Goal: Transaction & Acquisition: Book appointment/travel/reservation

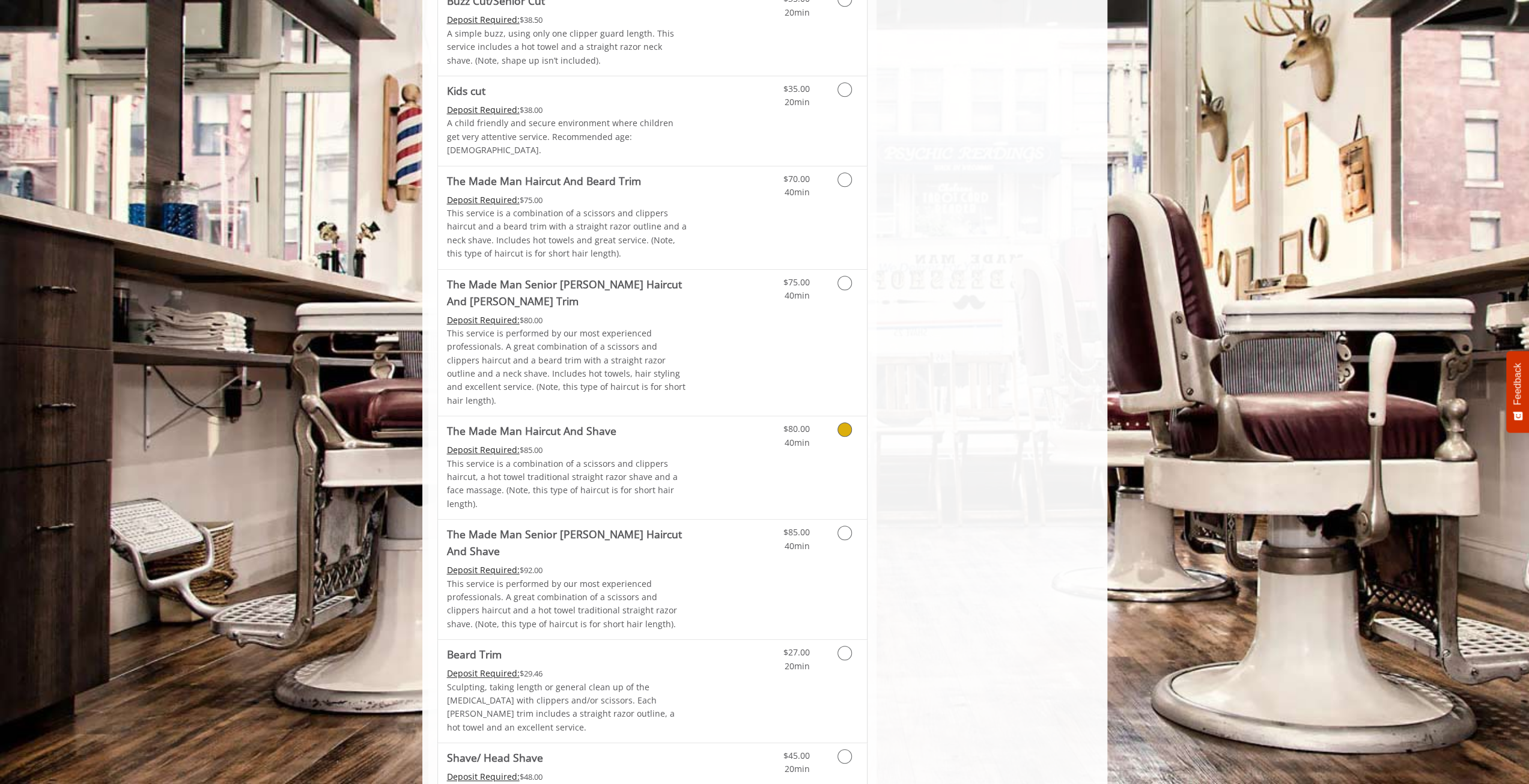
scroll to position [841, 0]
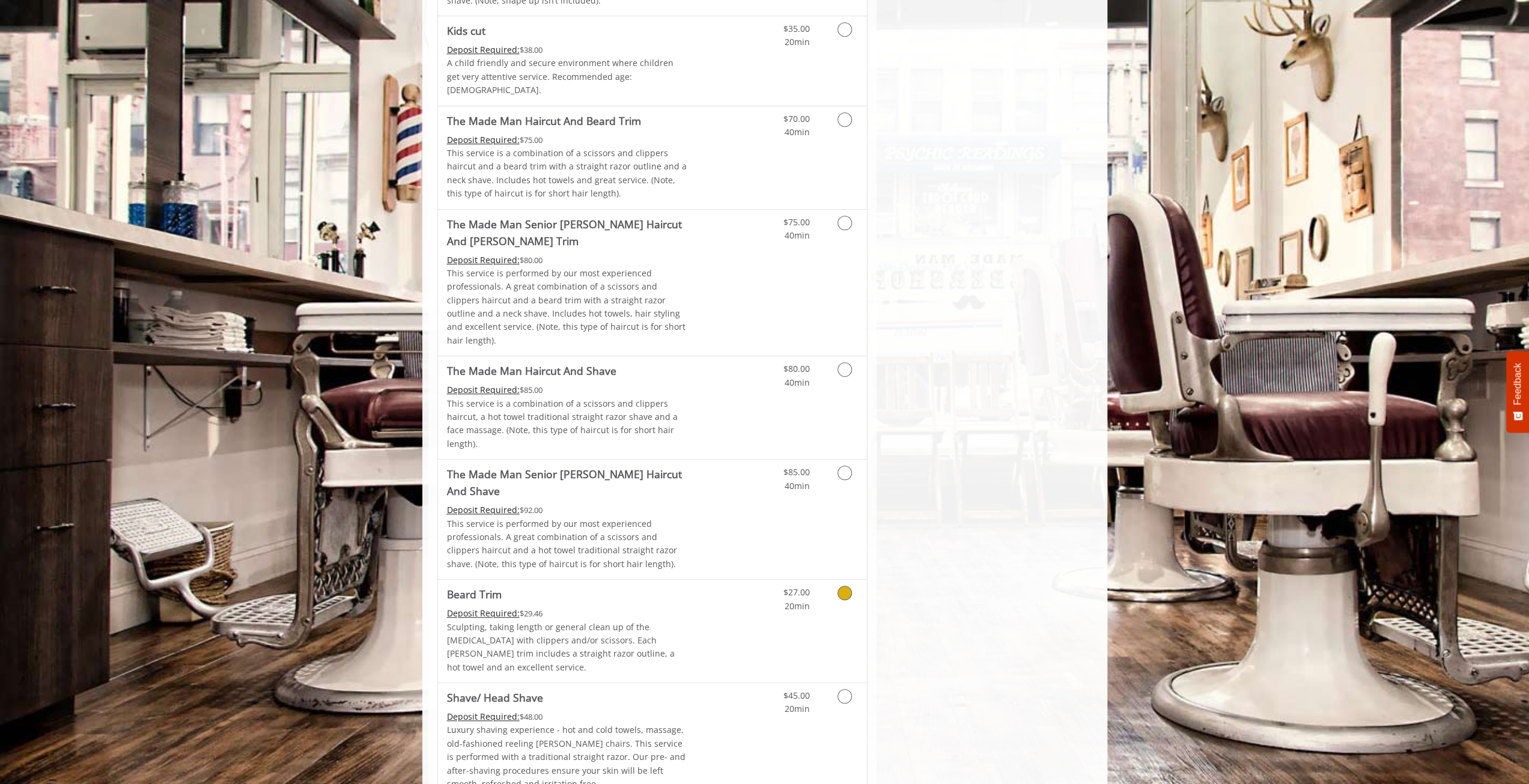
click at [844, 585] on icon "Grooming services" at bounding box center [845, 592] width 15 height 15
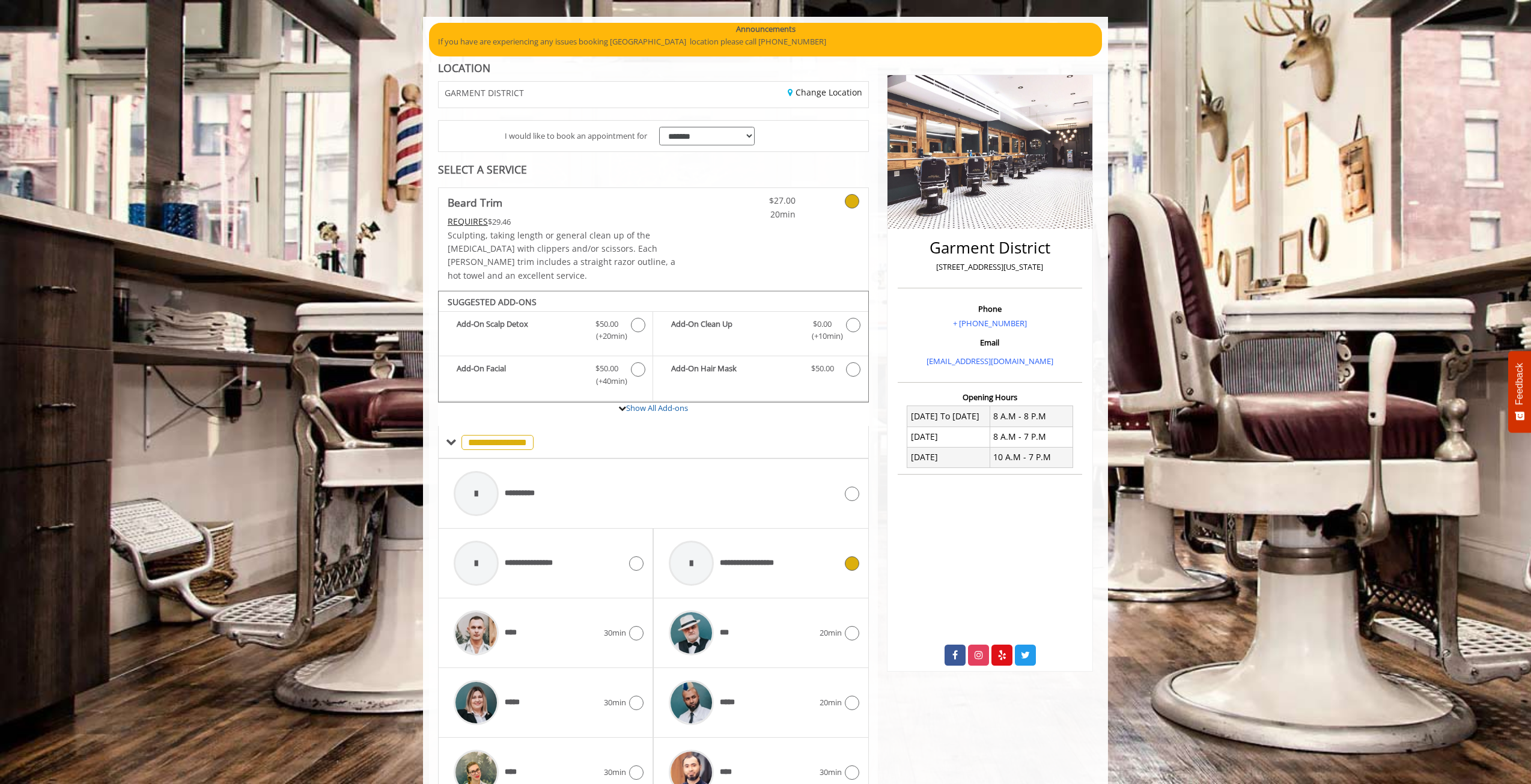
scroll to position [35, 0]
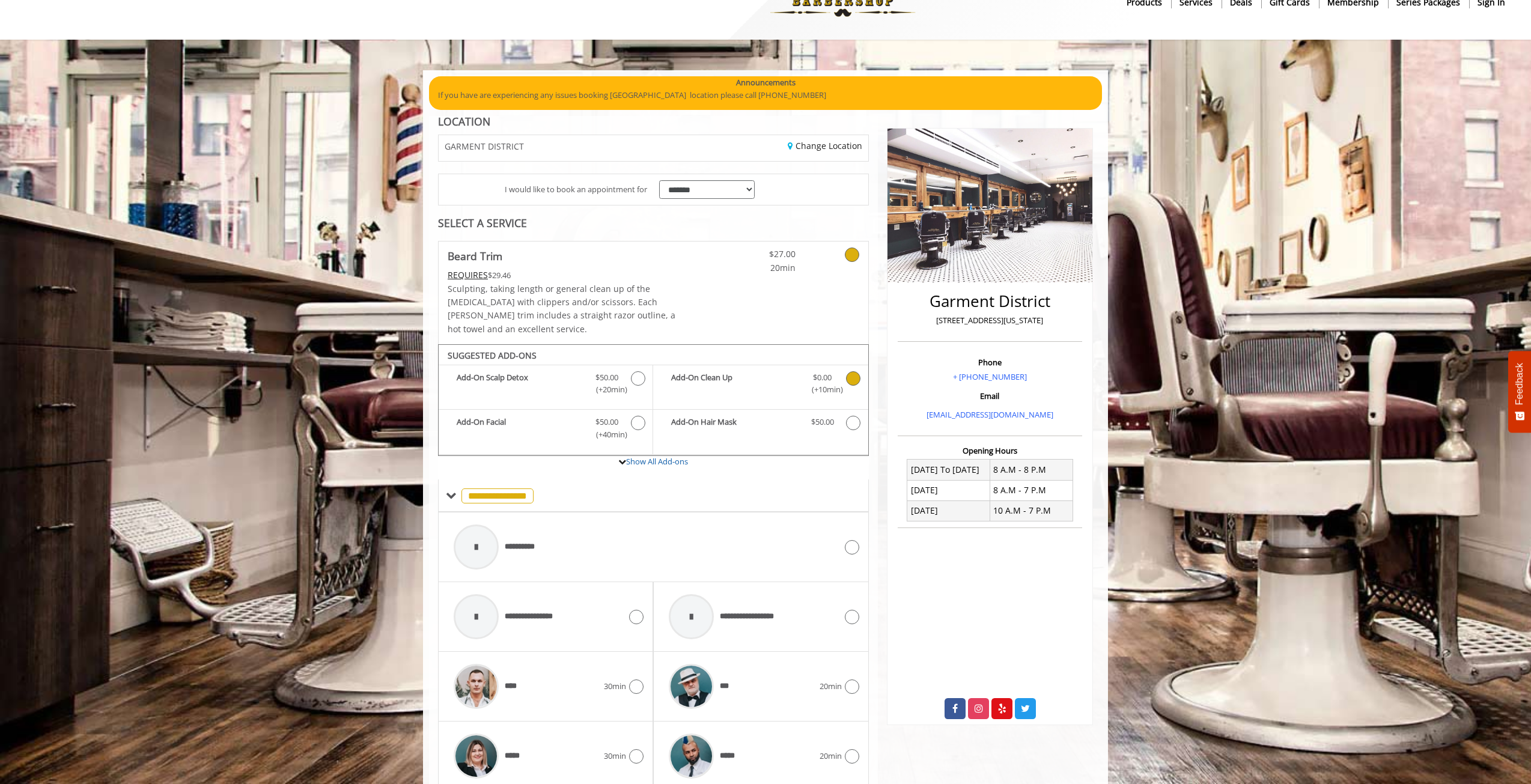
click at [849, 371] on icon "Beard Trim Add-onS" at bounding box center [852, 378] width 15 height 15
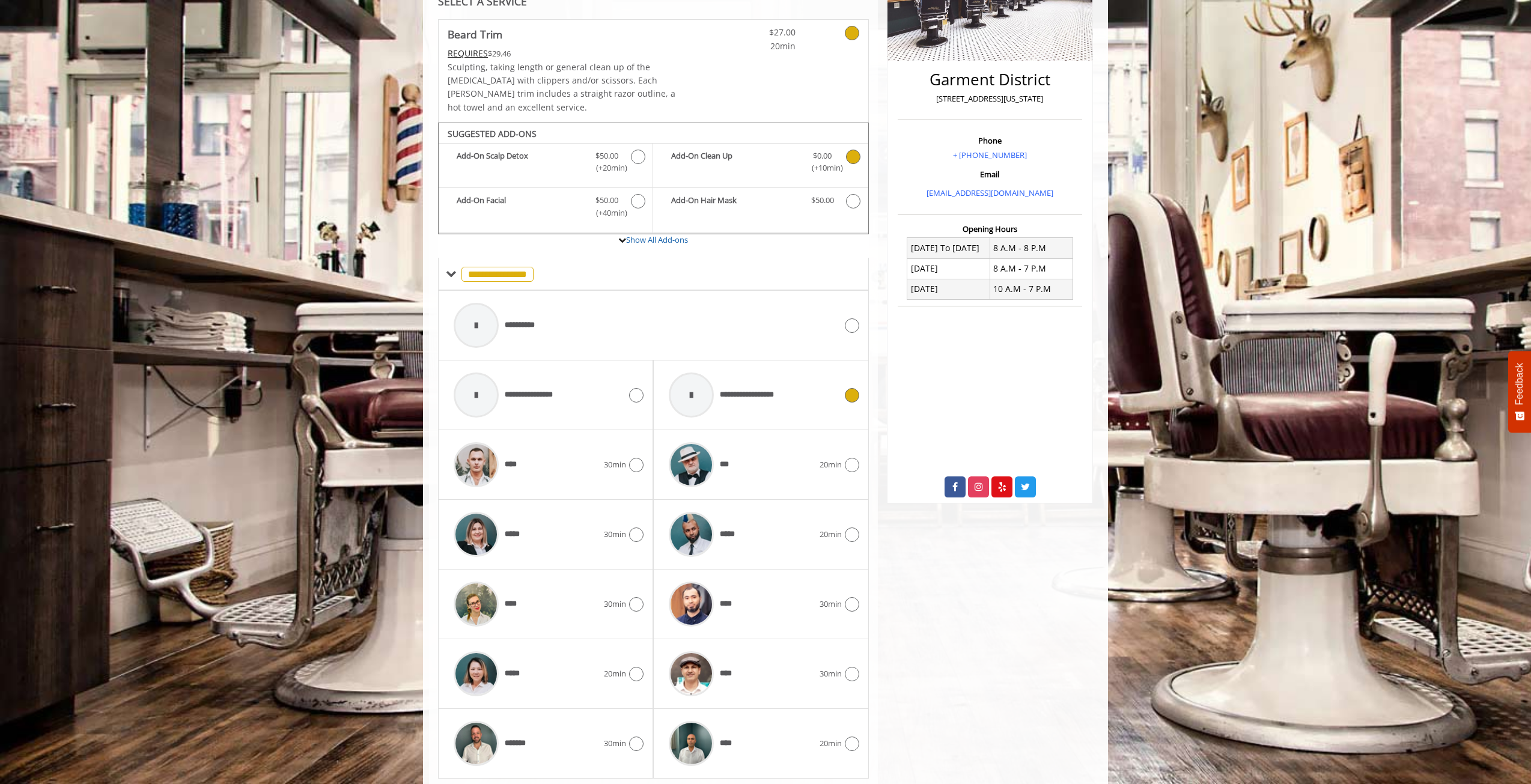
scroll to position [275, 0]
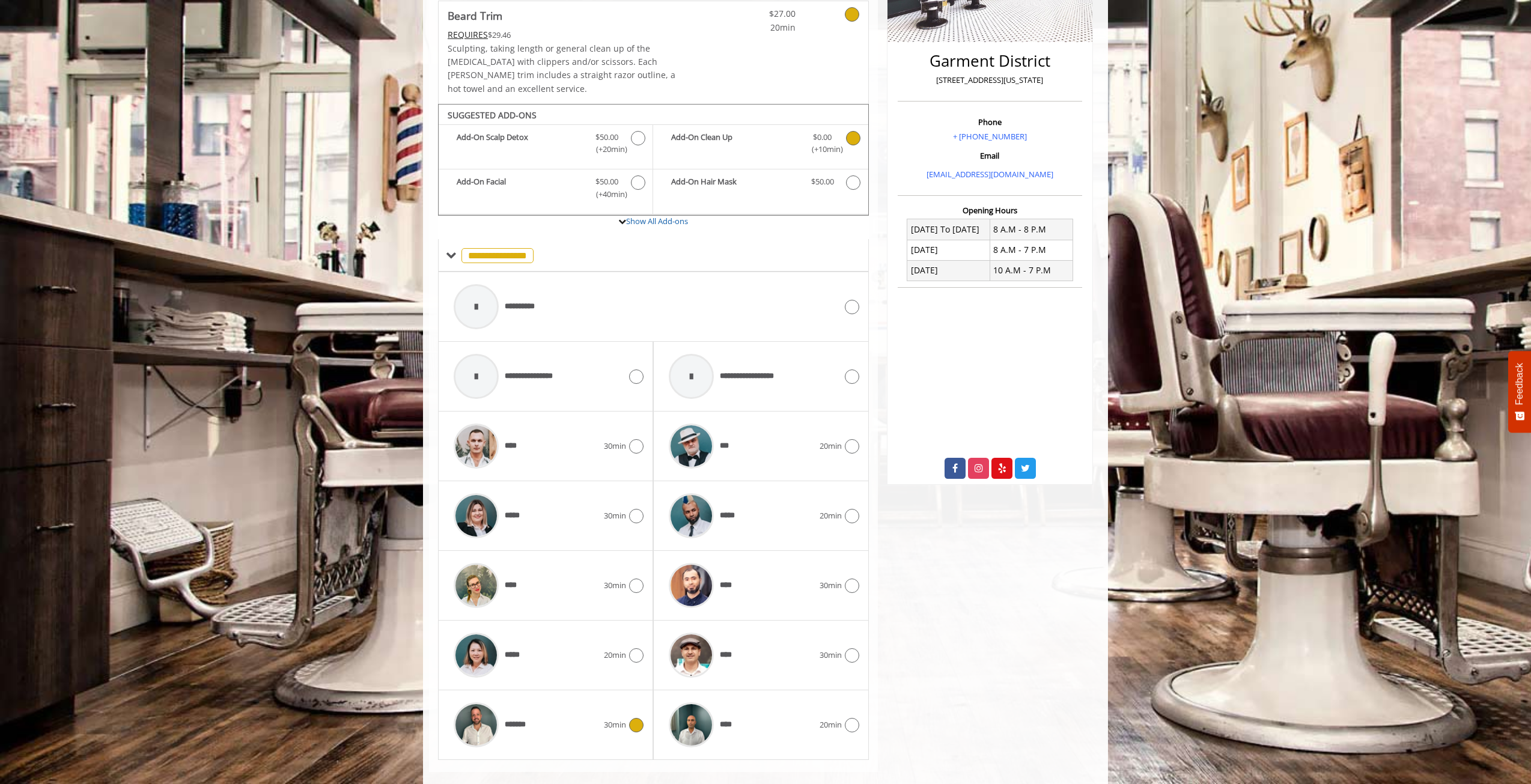
click at [522, 718] on span "*******" at bounding box center [519, 724] width 30 height 12
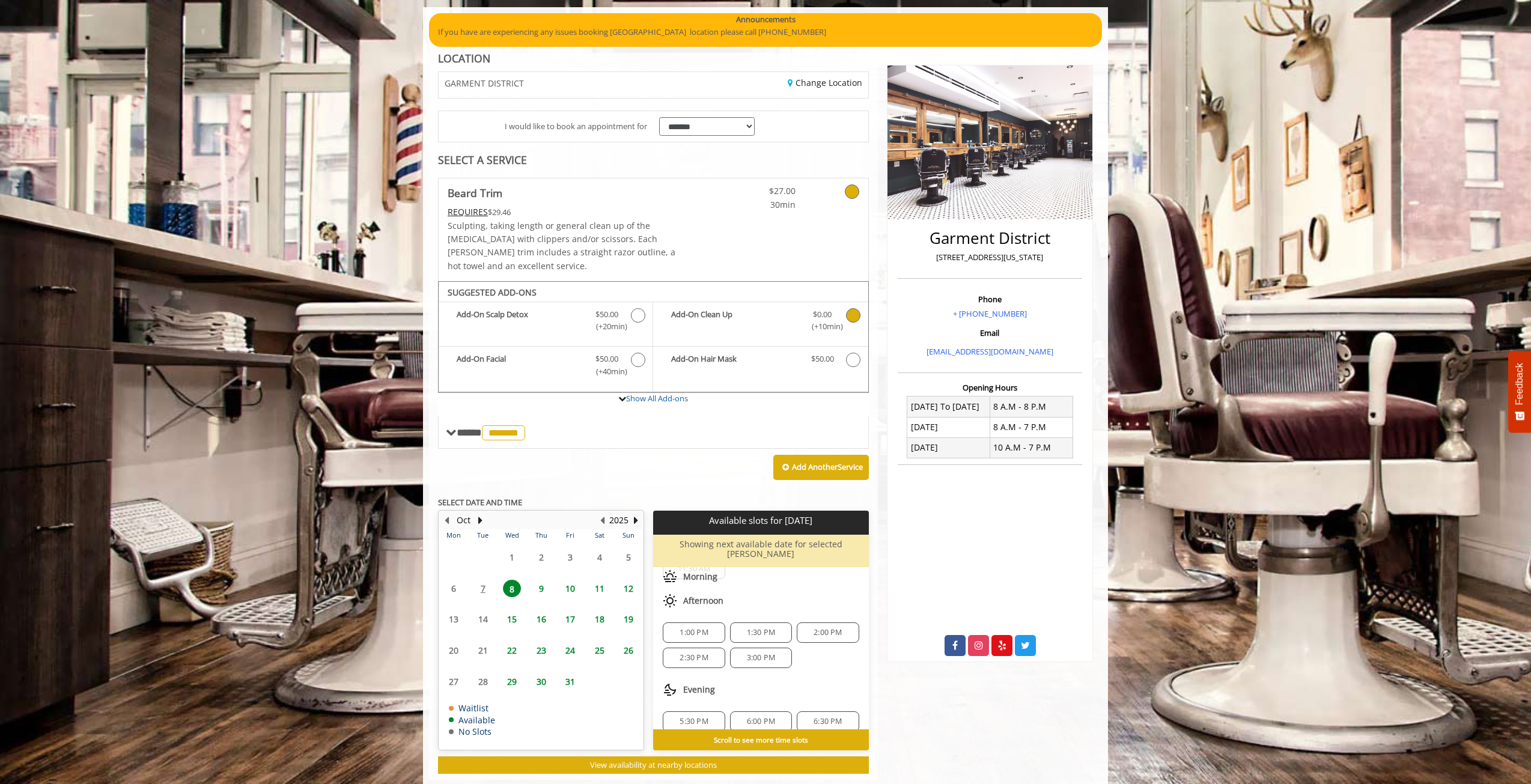
scroll to position [77, 0]
click at [481, 570] on table "Mon Tue Wed Thu Fri Sat Sun 29 30 1 2 3 4 5 6 7 8 9 10 11 12 13 14 15 16 17 18 …" at bounding box center [541, 639] width 203 height 220
click at [485, 567] on table "Mon Tue Wed Thu Fri Sat Sun 29 30 1 2 3 4 5 6 7 8 9 10 11 12 13 14 15 16 17 18 …" at bounding box center [541, 639] width 203 height 220
click at [693, 682] on span "5:30 PM" at bounding box center [693, 686] width 28 height 9
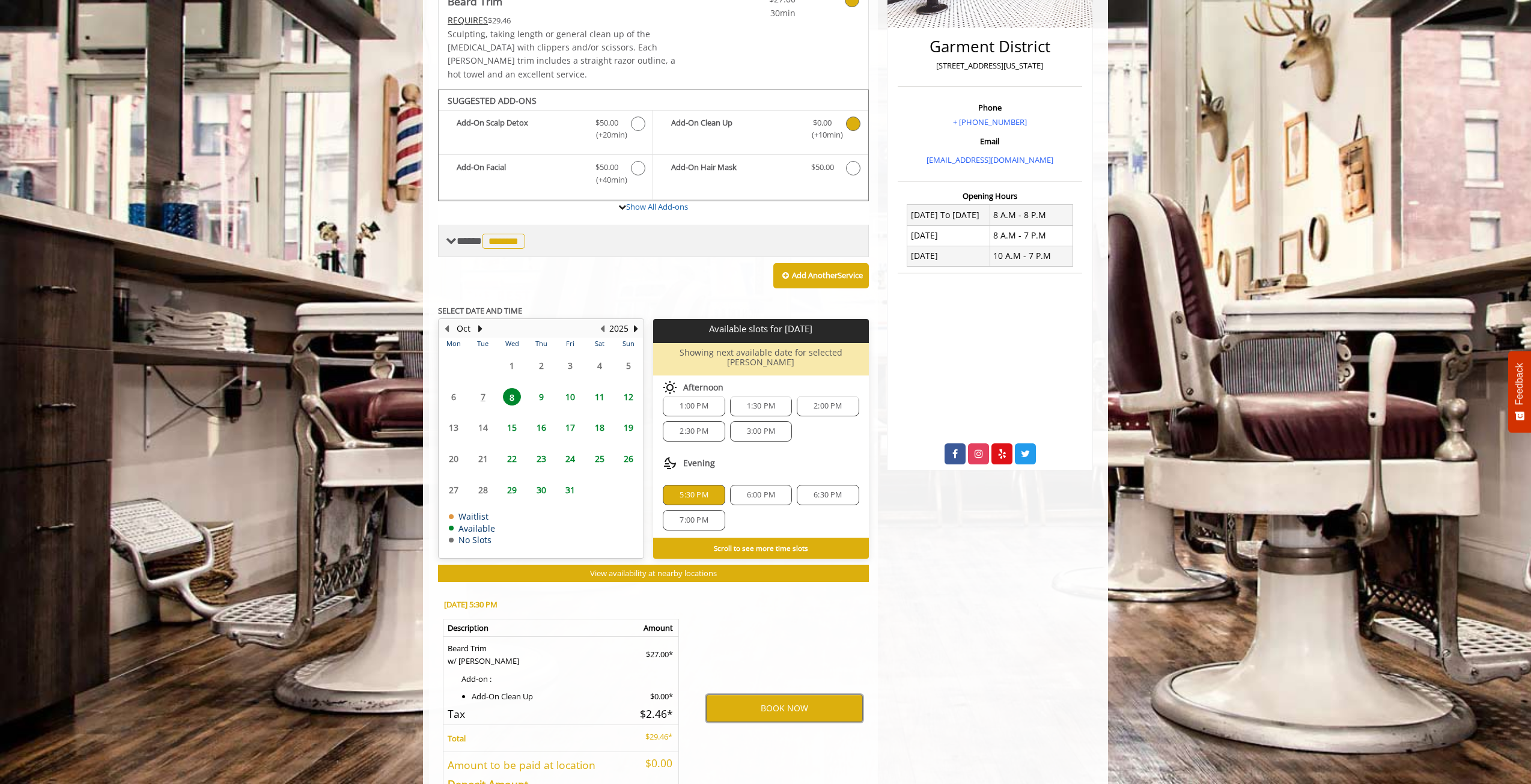
scroll to position [349, 0]
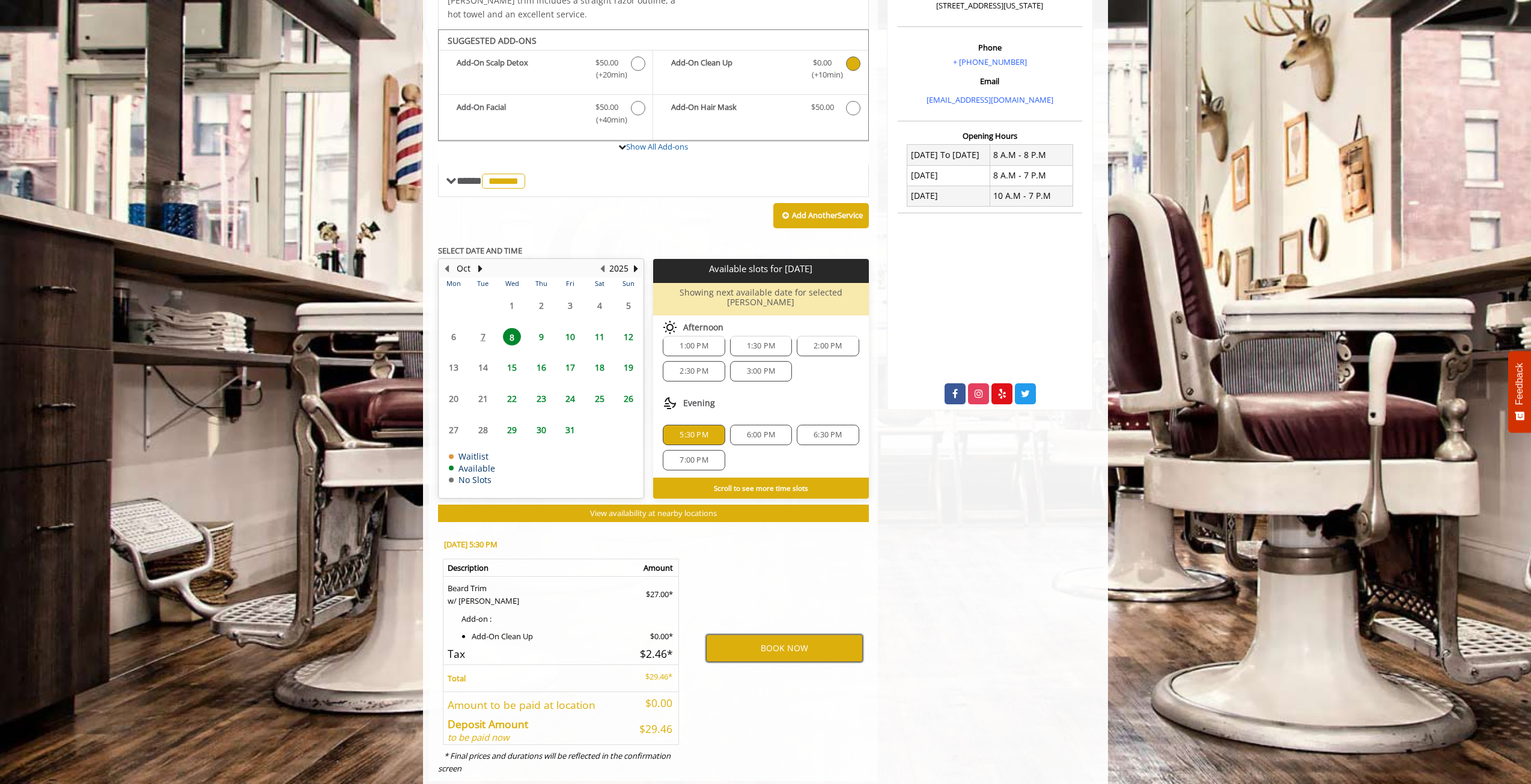
click at [797, 634] on button "BOOK NOW" at bounding box center [784, 648] width 157 height 28
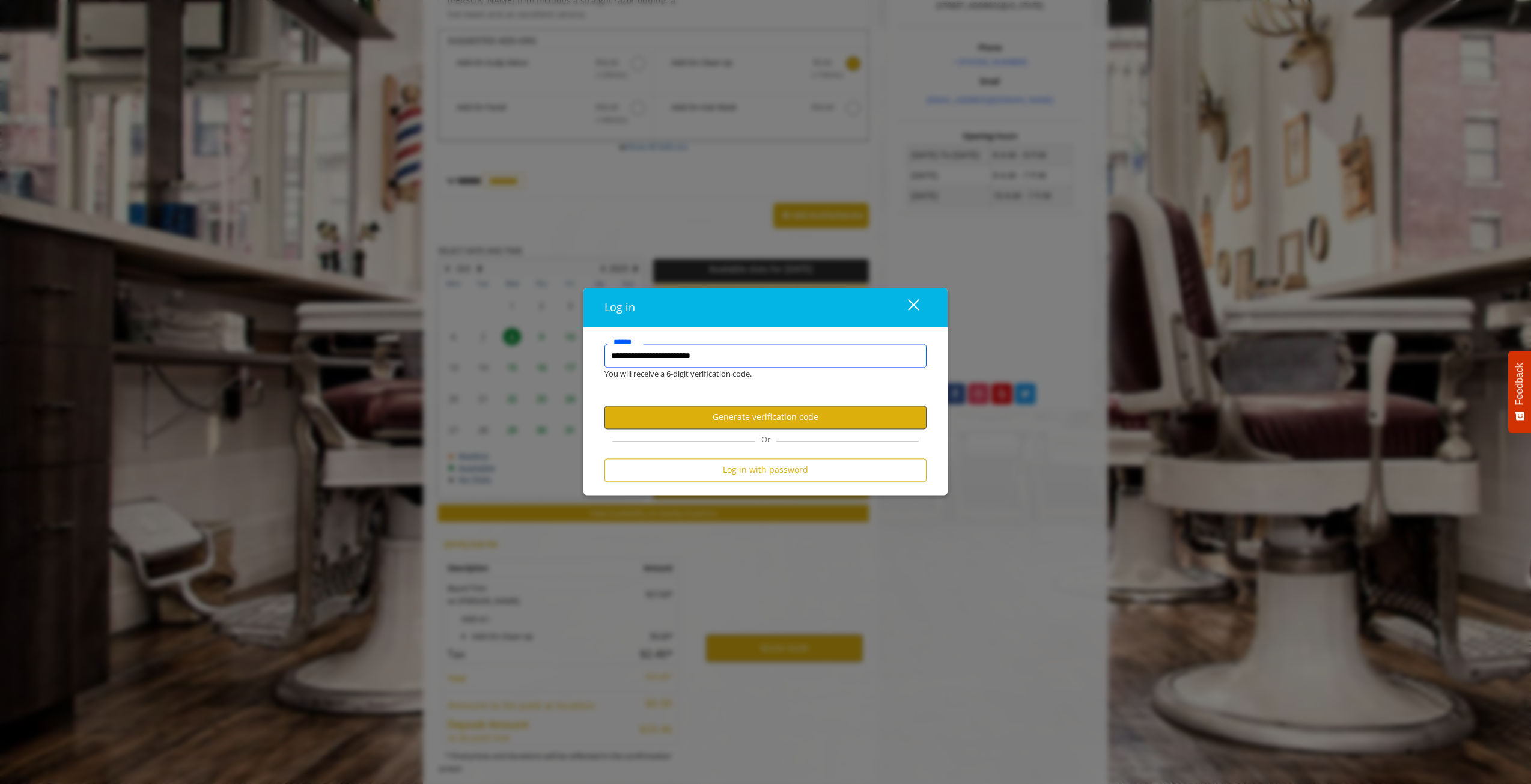
type input "**********"
click at [772, 418] on button "Generate verification code" at bounding box center [765, 417] width 322 height 23
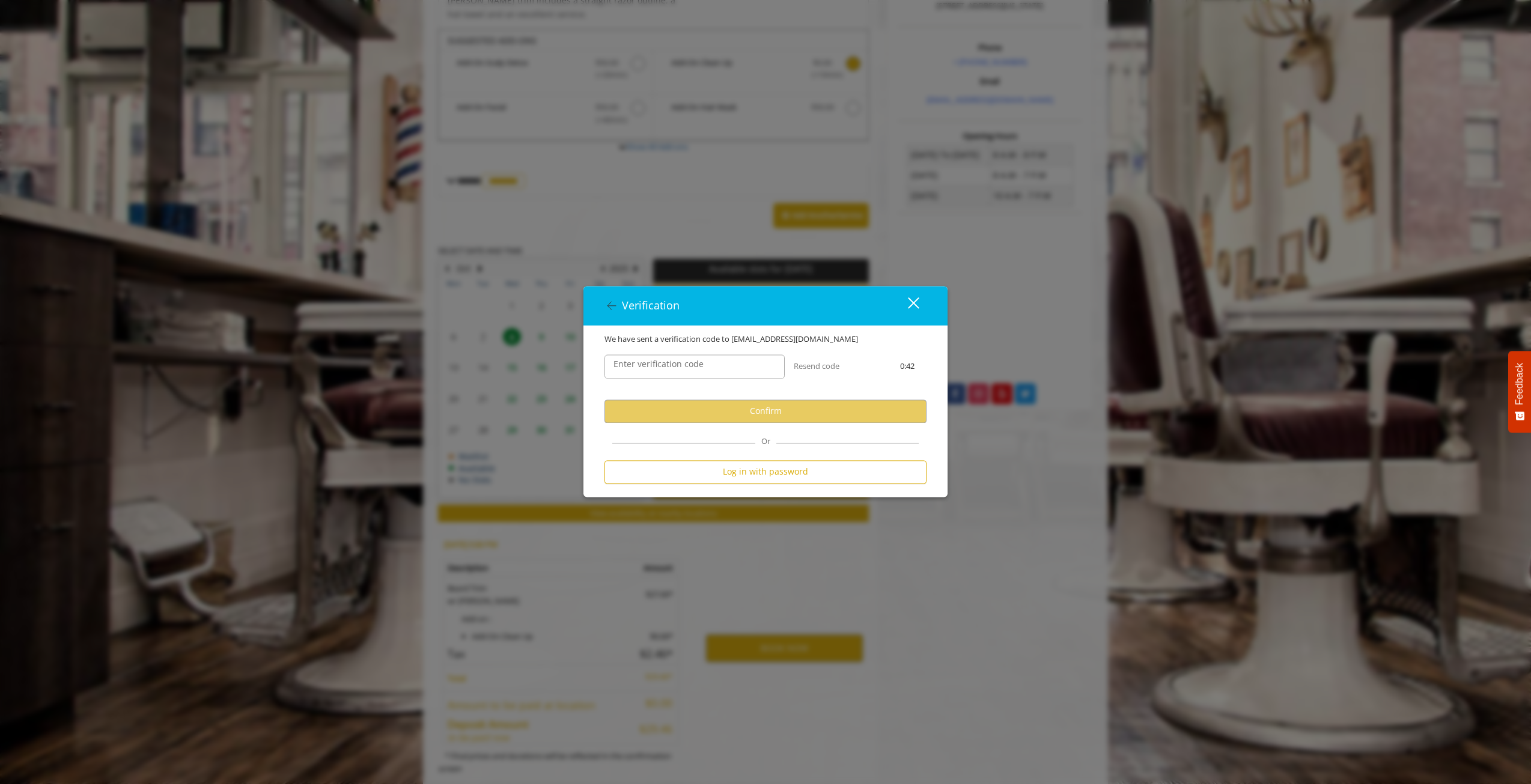
click at [630, 366] on label "Enter verification code" at bounding box center [658, 363] width 102 height 13
click at [630, 366] on input "Enter verification code" at bounding box center [694, 366] width 180 height 24
paste input "******"
type input "******"
click at [769, 416] on button "Confirm" at bounding box center [765, 411] width 322 height 23
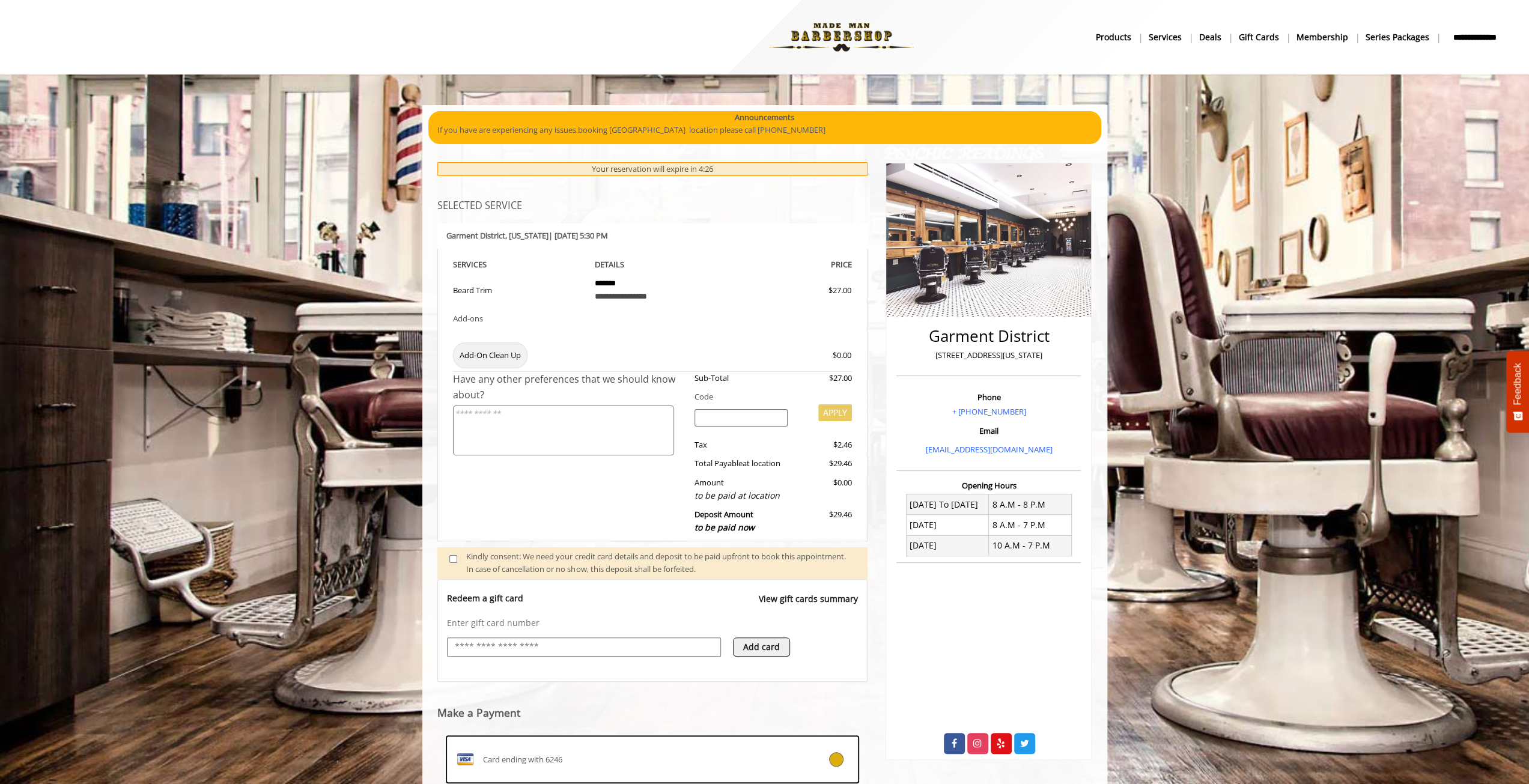
click at [479, 644] on input "text" at bounding box center [584, 647] width 261 height 15
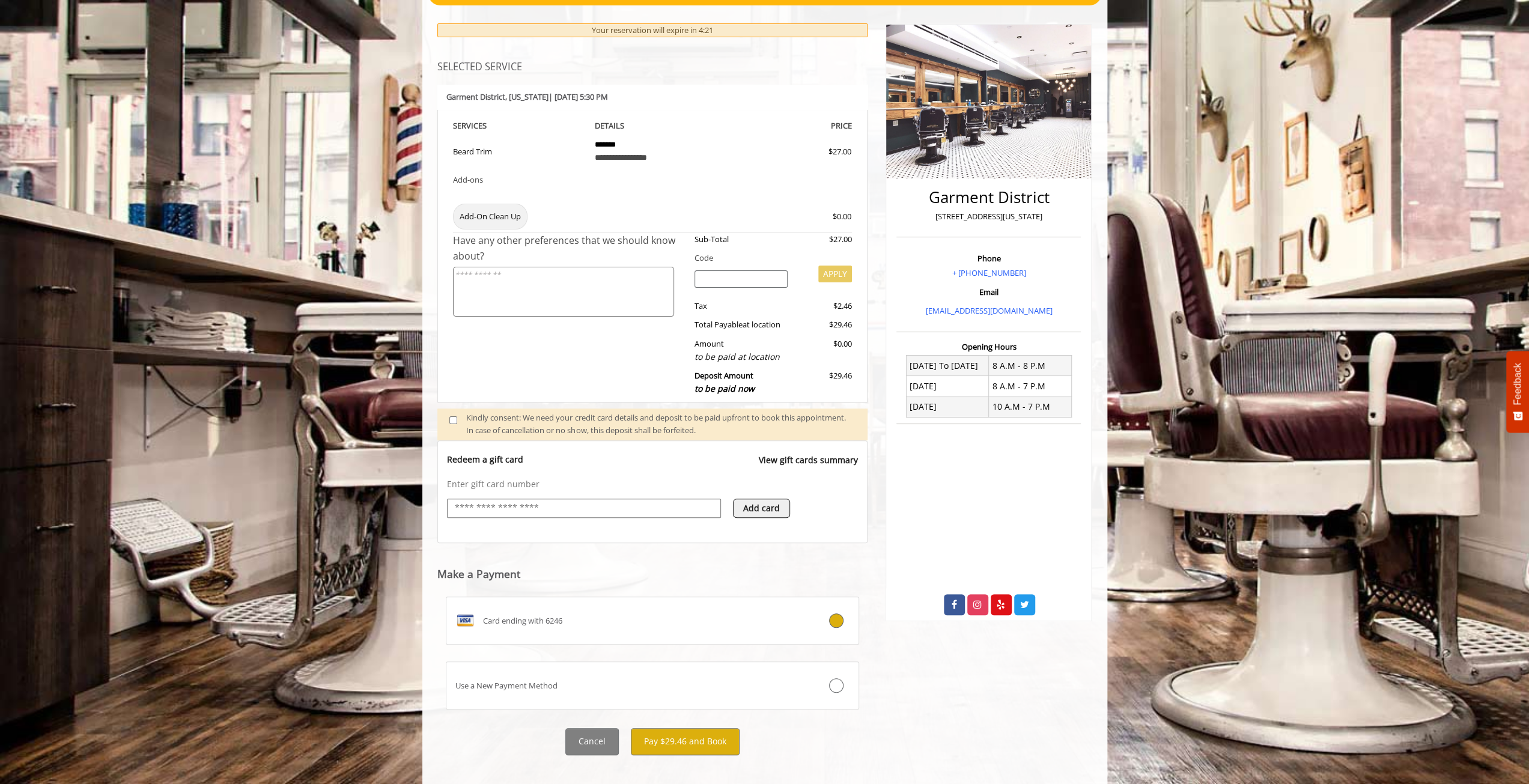
scroll to position [149, 0]
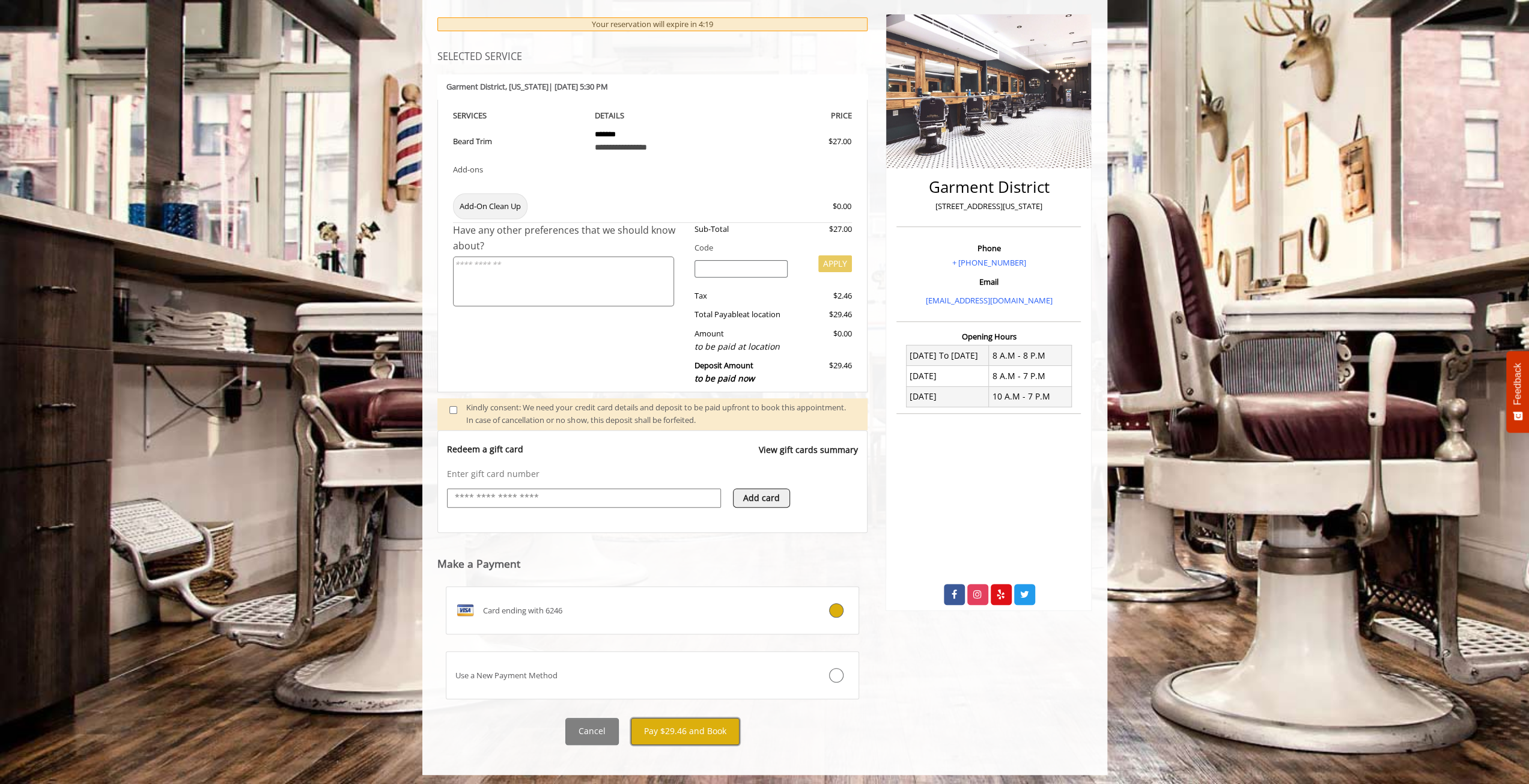
click at [698, 729] on button "Pay $29.46 and Book" at bounding box center [685, 731] width 109 height 27
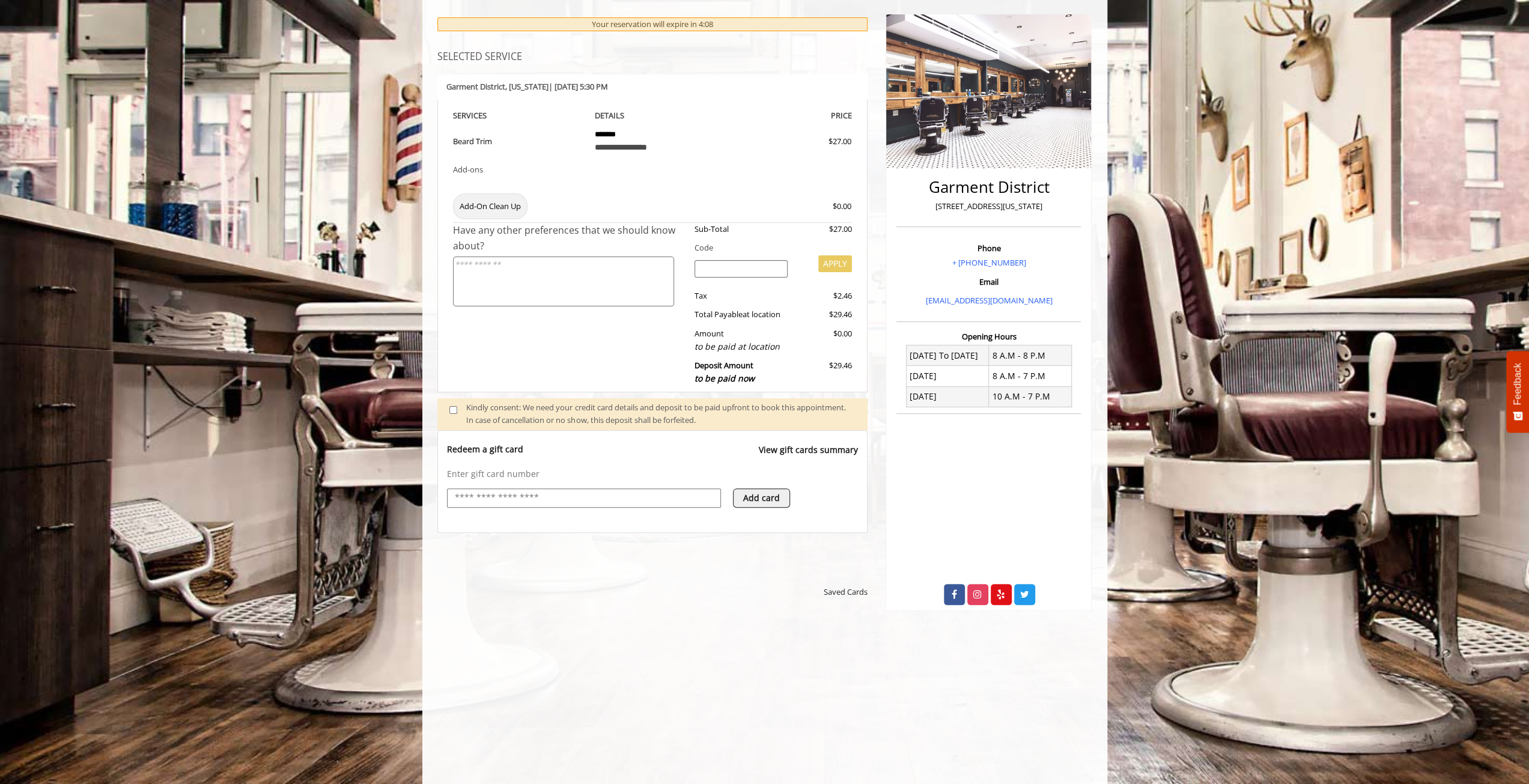
scroll to position [0, 0]
